Goal: Communication & Community: Answer question/provide support

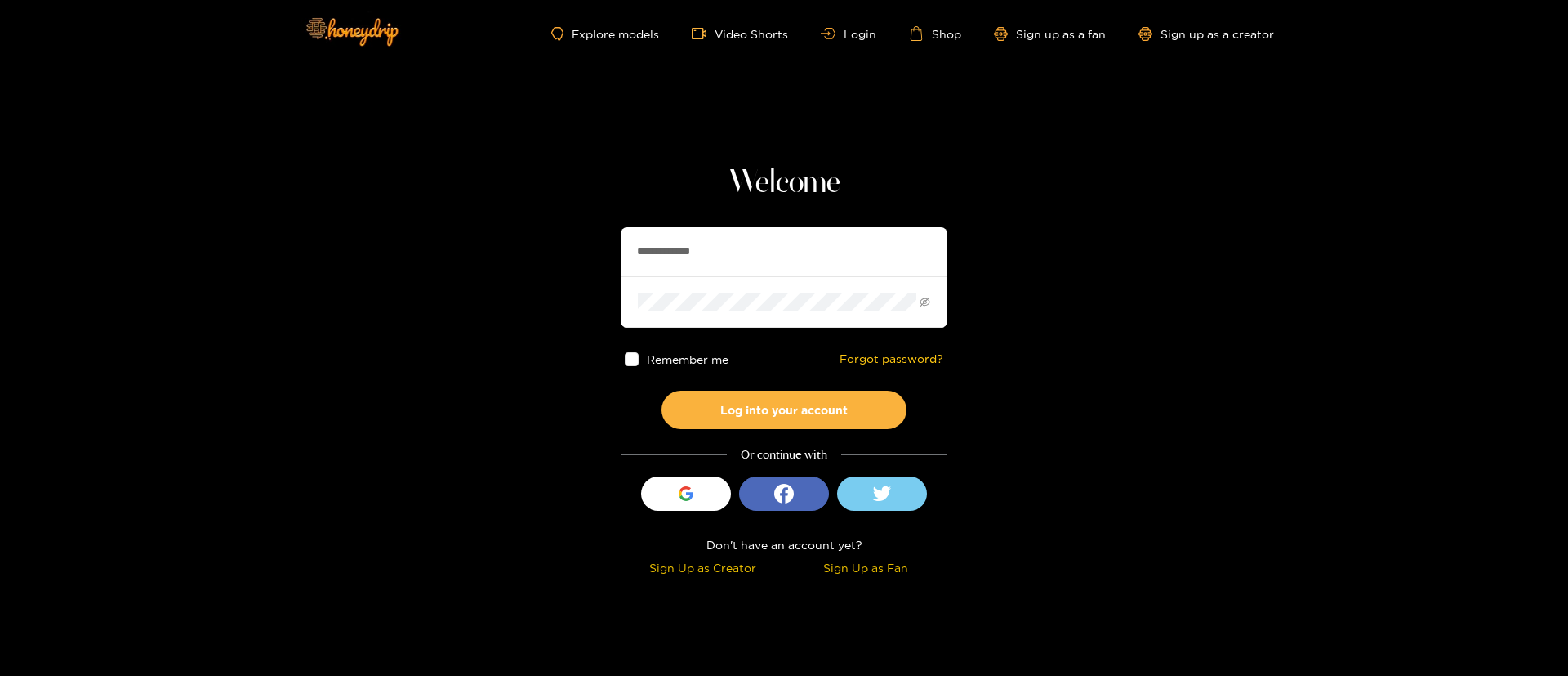
click at [744, 224] on div "**********" at bounding box center [784, 372] width 327 height 418
click at [754, 402] on button "Log into your account" at bounding box center [784, 409] width 245 height 38
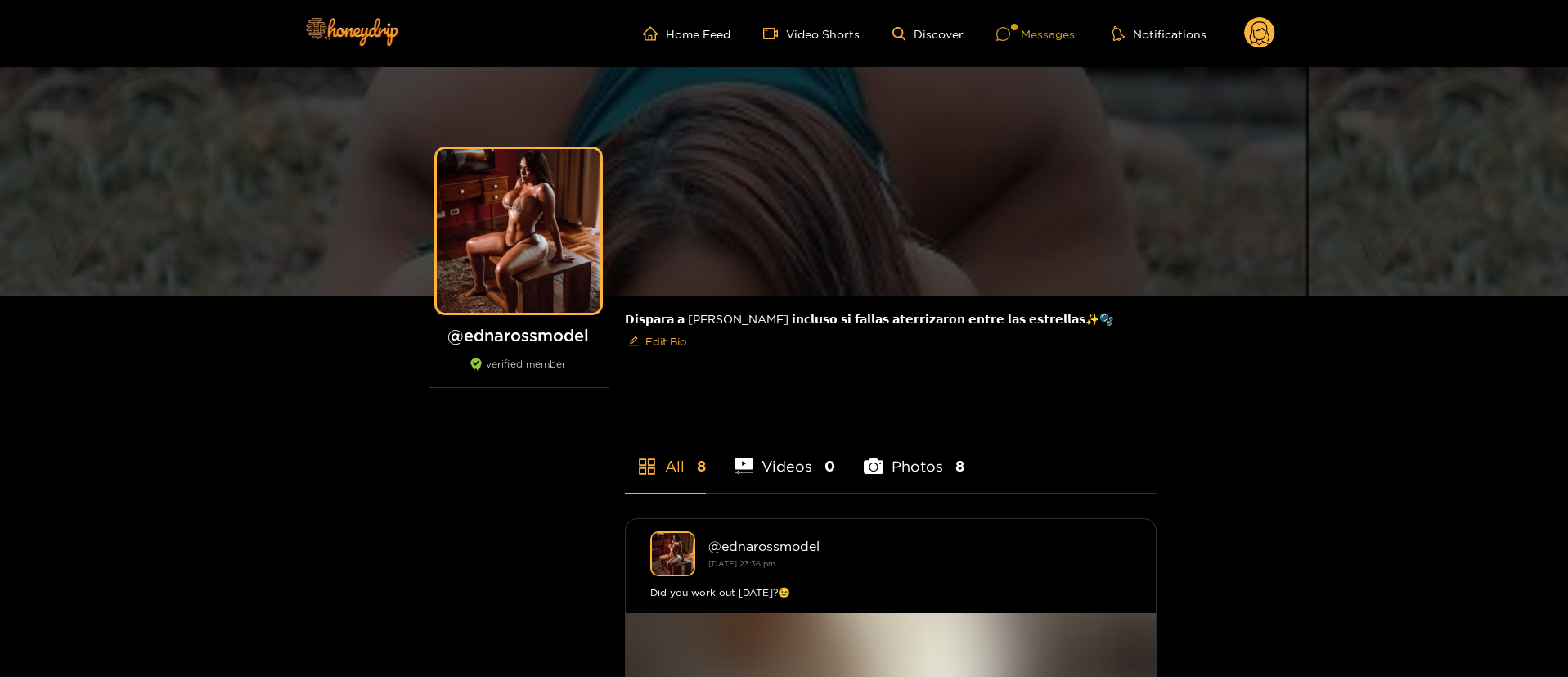
click at [1030, 40] on div "Messages" at bounding box center [1035, 34] width 79 height 19
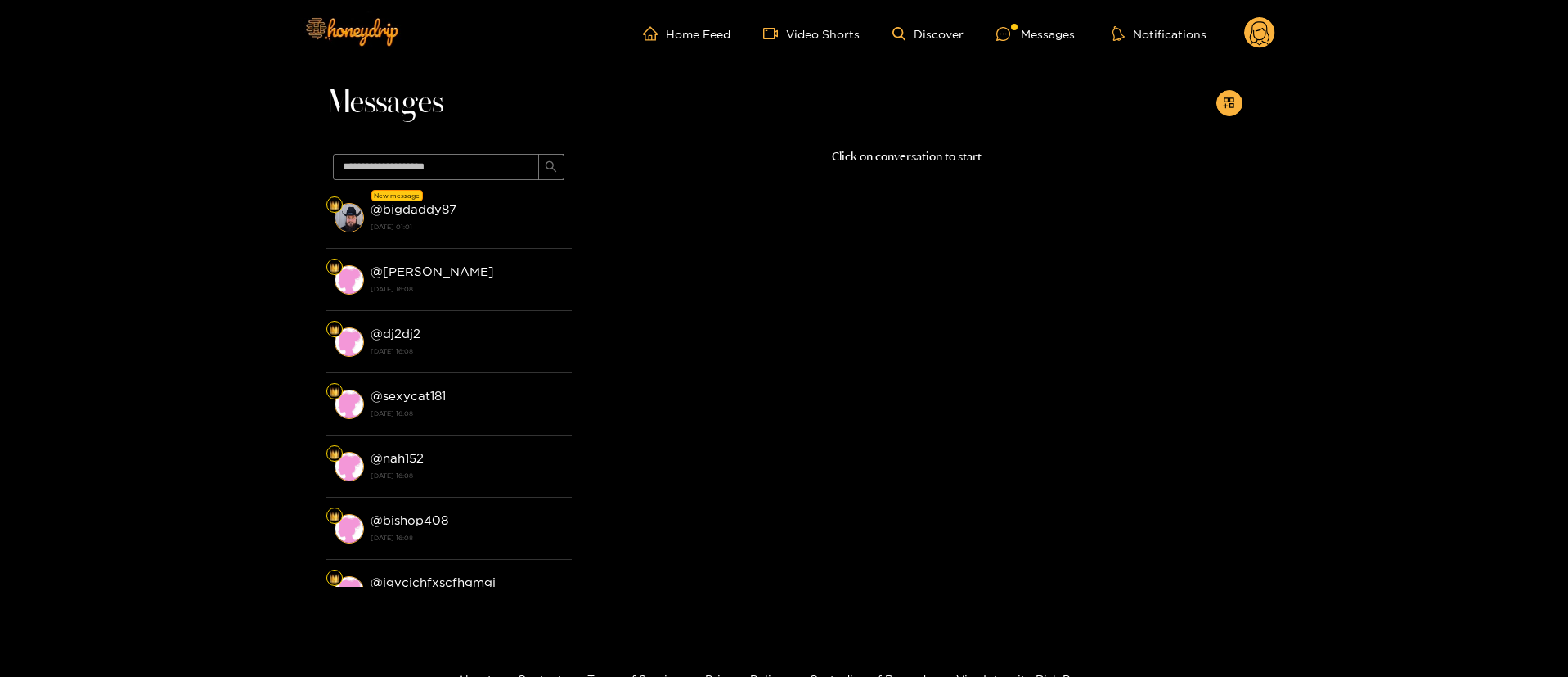
click at [516, 183] on span at bounding box center [449, 167] width 246 height 39
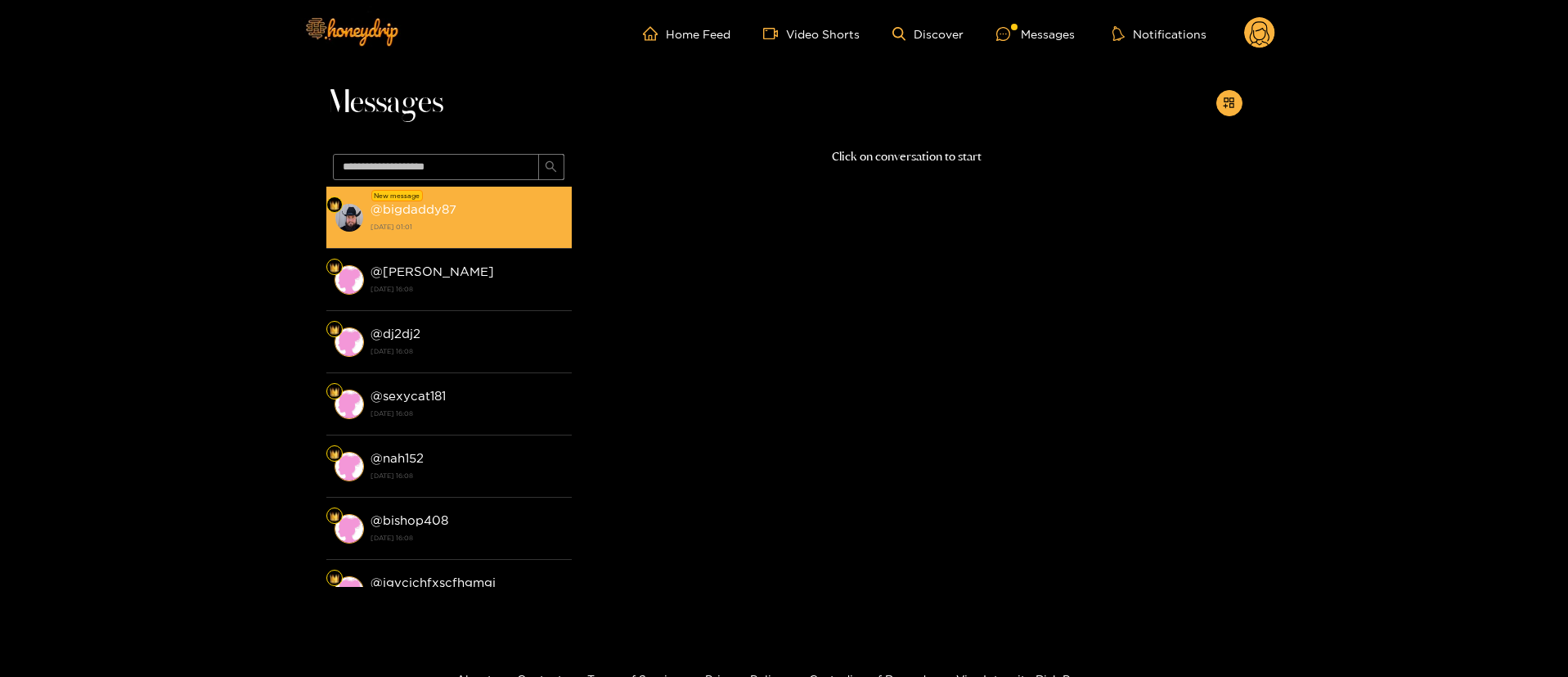
click at [485, 216] on div "@ bigdaddy87 [DATE] 01:01" at bounding box center [467, 217] width 193 height 37
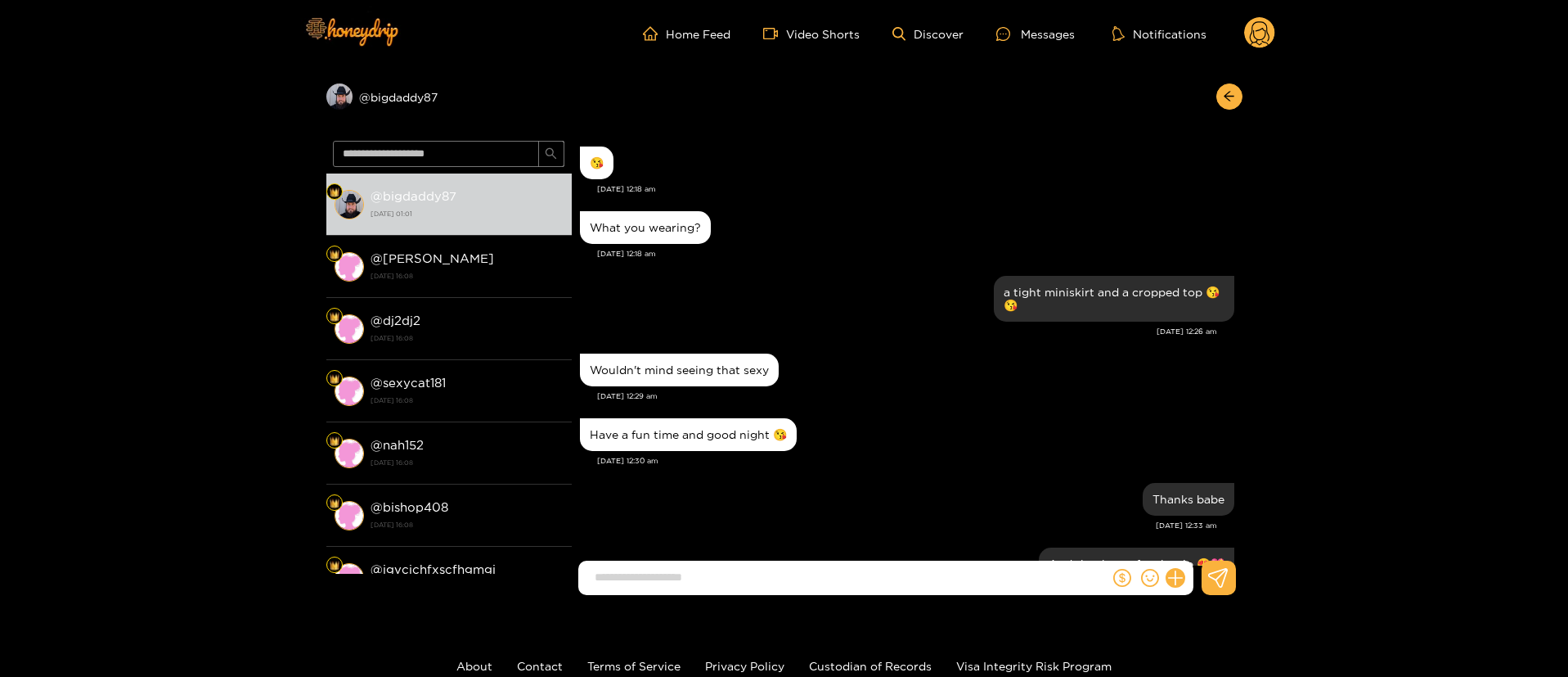
scroll to position [1532, 0]
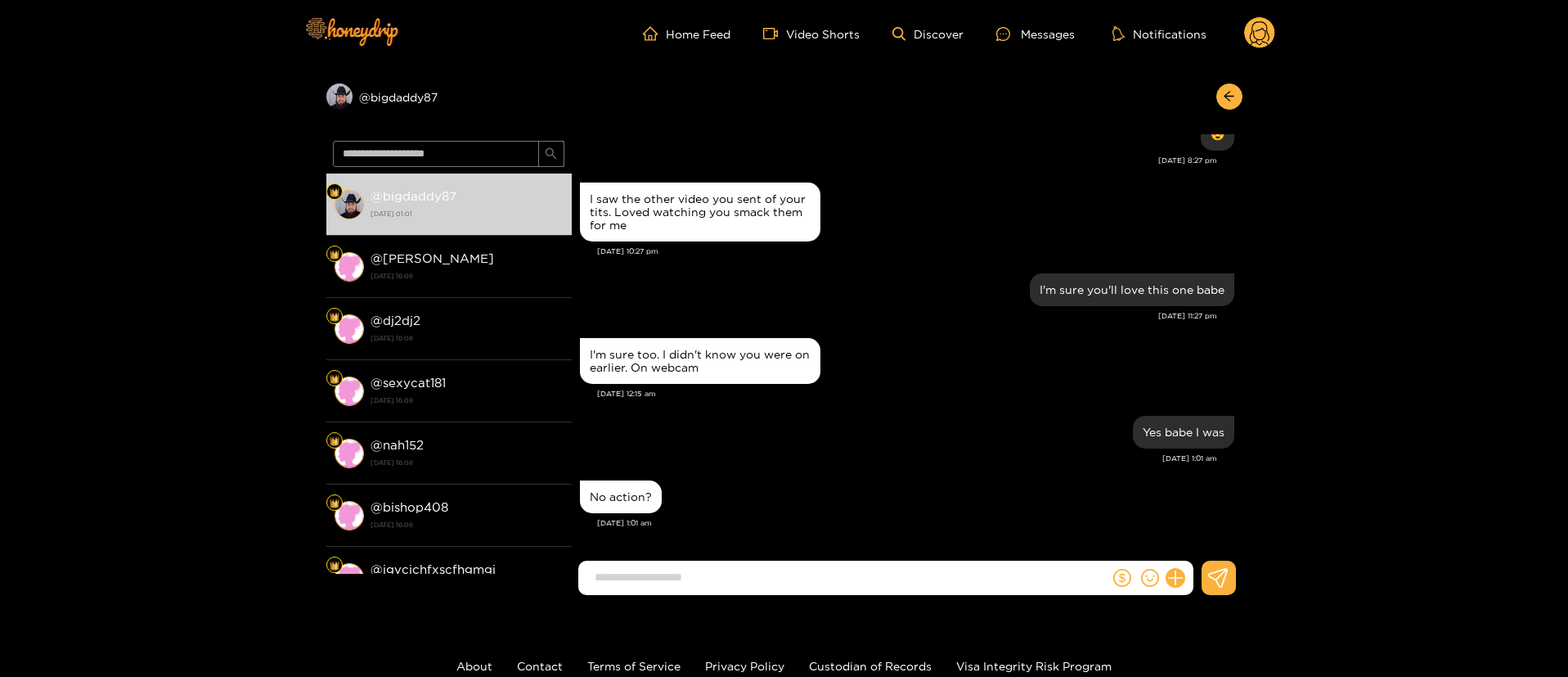
click at [900, 476] on div "No action?" at bounding box center [907, 496] width 655 height 41
click at [869, 567] on input at bounding box center [848, 577] width 523 height 27
type input "**********"
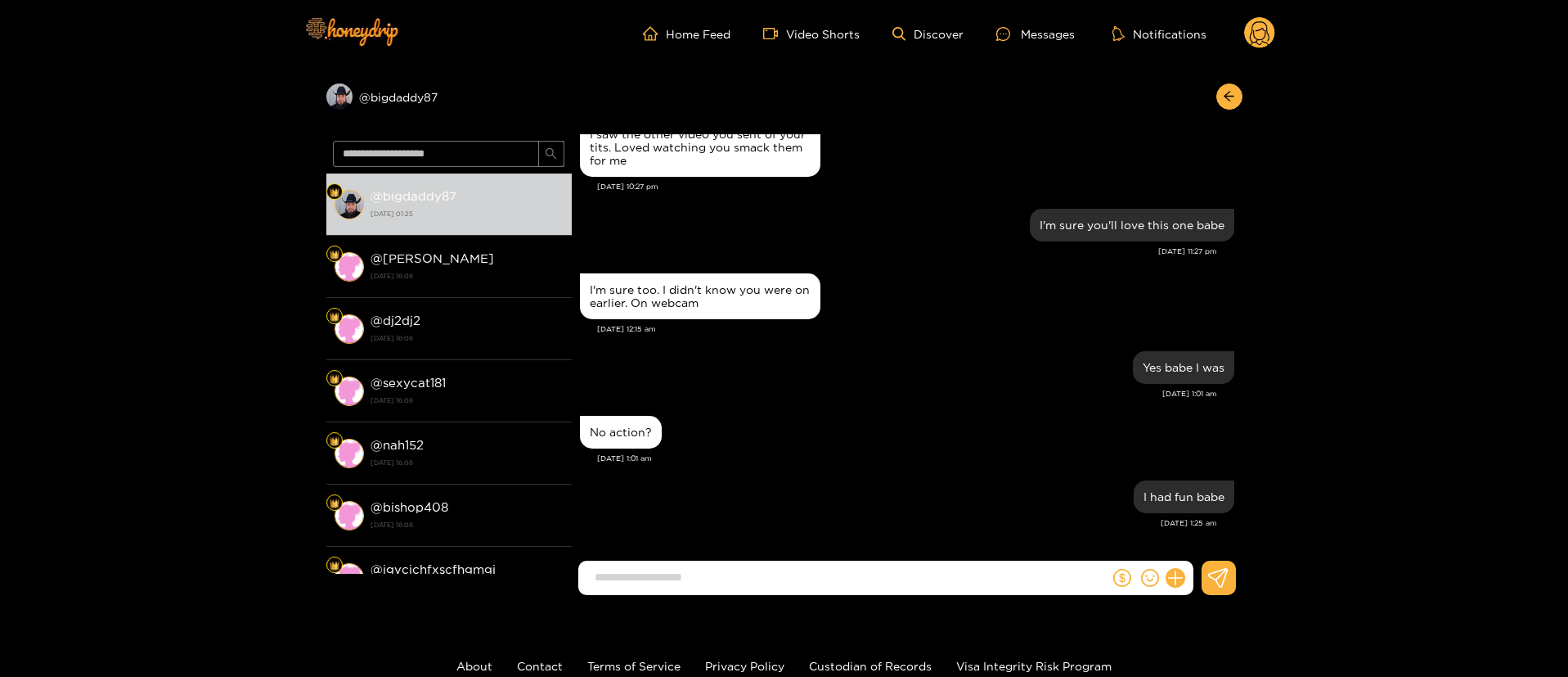
click at [1267, 30] on icon at bounding box center [1259, 35] width 19 height 28
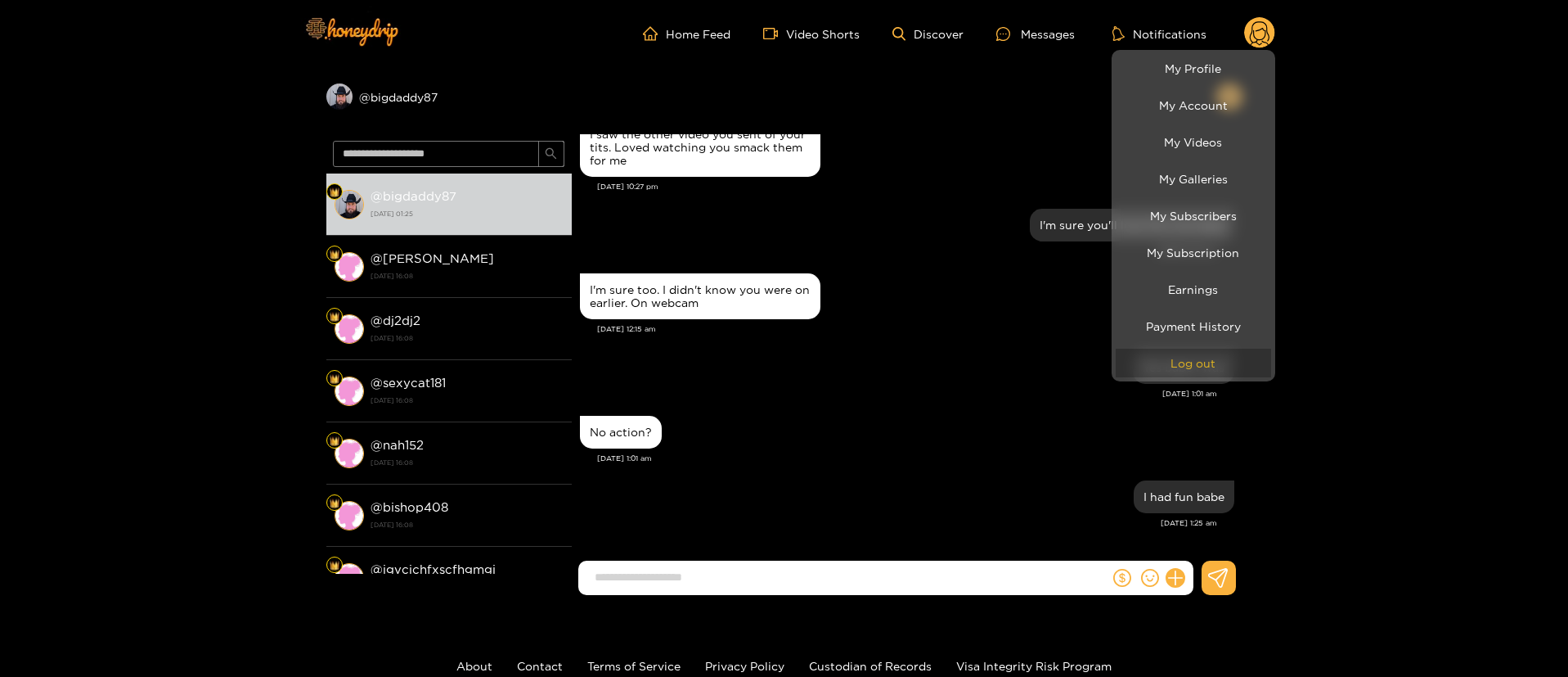
click at [1206, 352] on button "Log out" at bounding box center [1193, 362] width 155 height 28
